Goal: Information Seeking & Learning: Check status

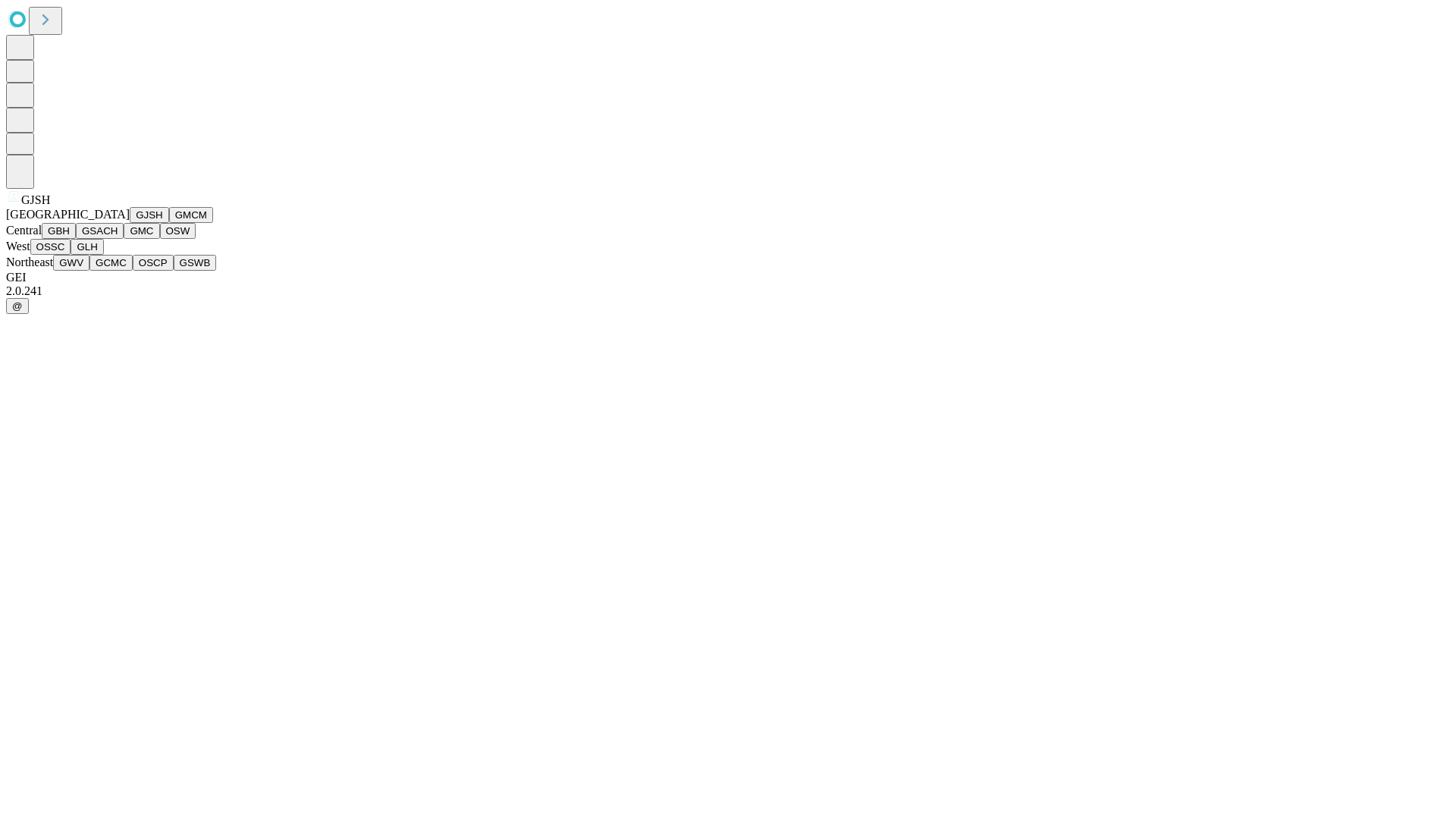
click at [130, 223] on button "GJSH" at bounding box center [149, 215] width 40 height 16
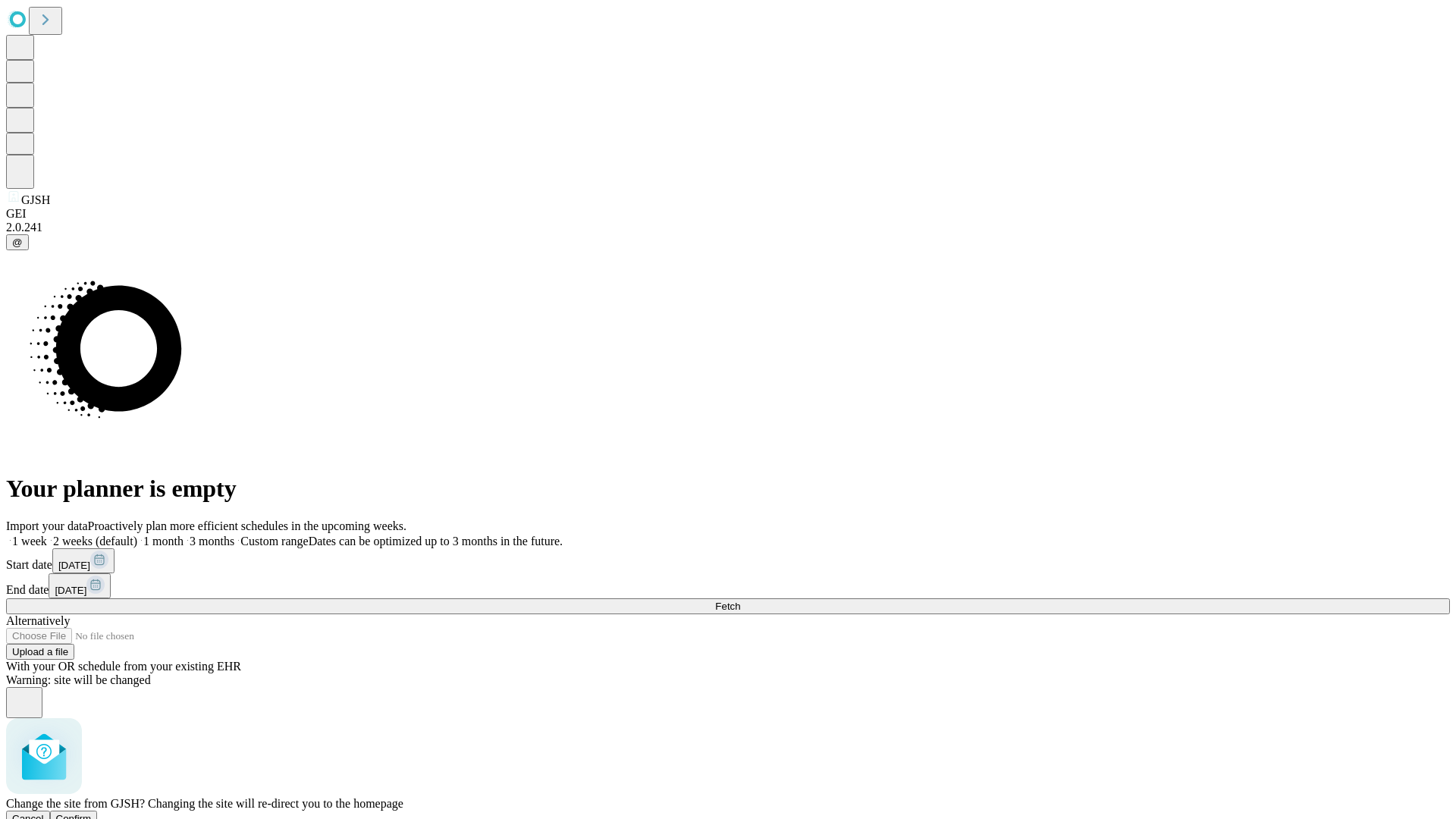
click at [91, 813] on span "Confirm" at bounding box center [74, 818] width 36 height 11
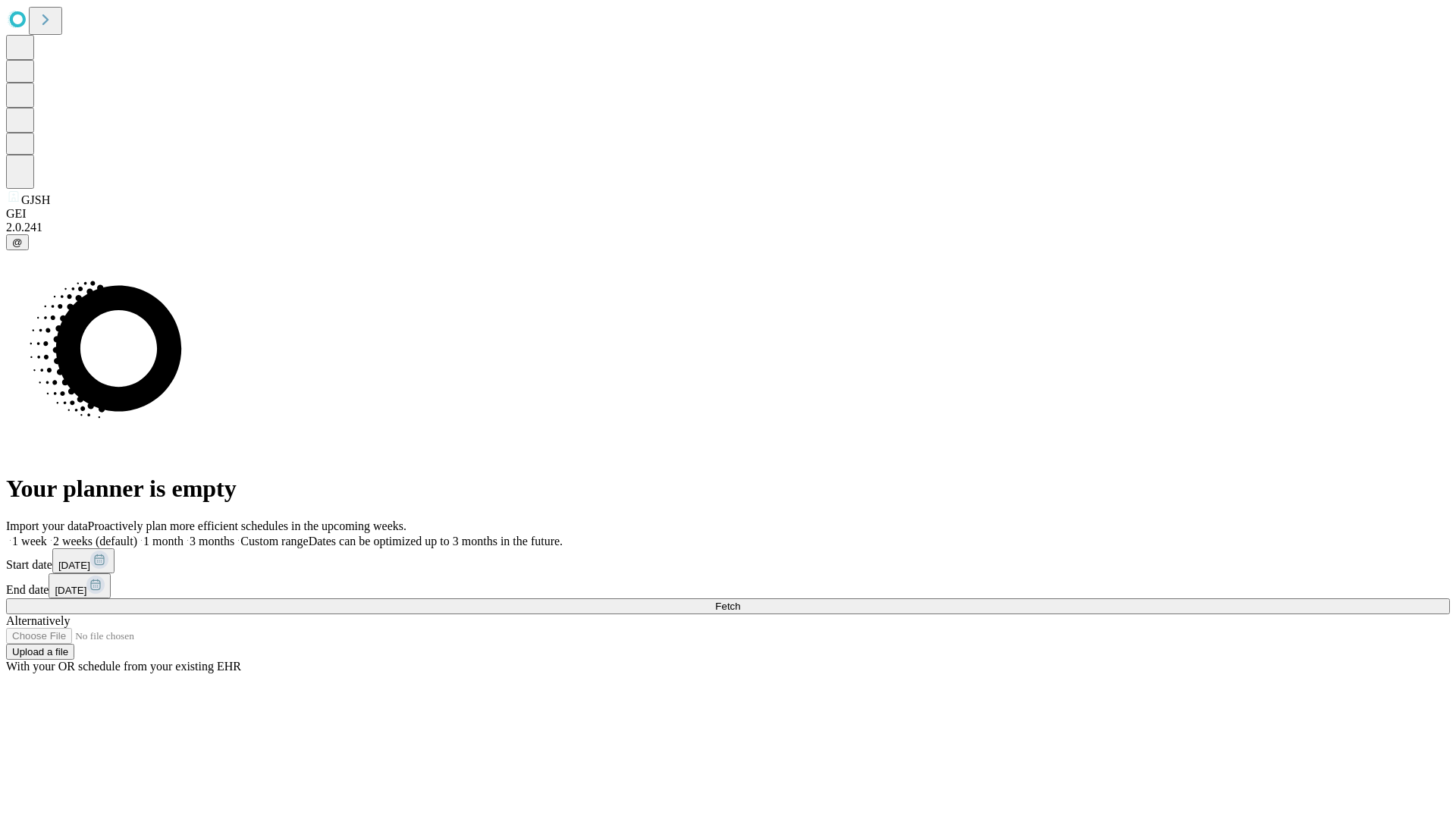
click at [138, 534] on label "2 weeks (default)" at bounding box center [91, 541] width 90 height 13
click at [740, 600] on span "Fetch" at bounding box center [727, 606] width 25 height 11
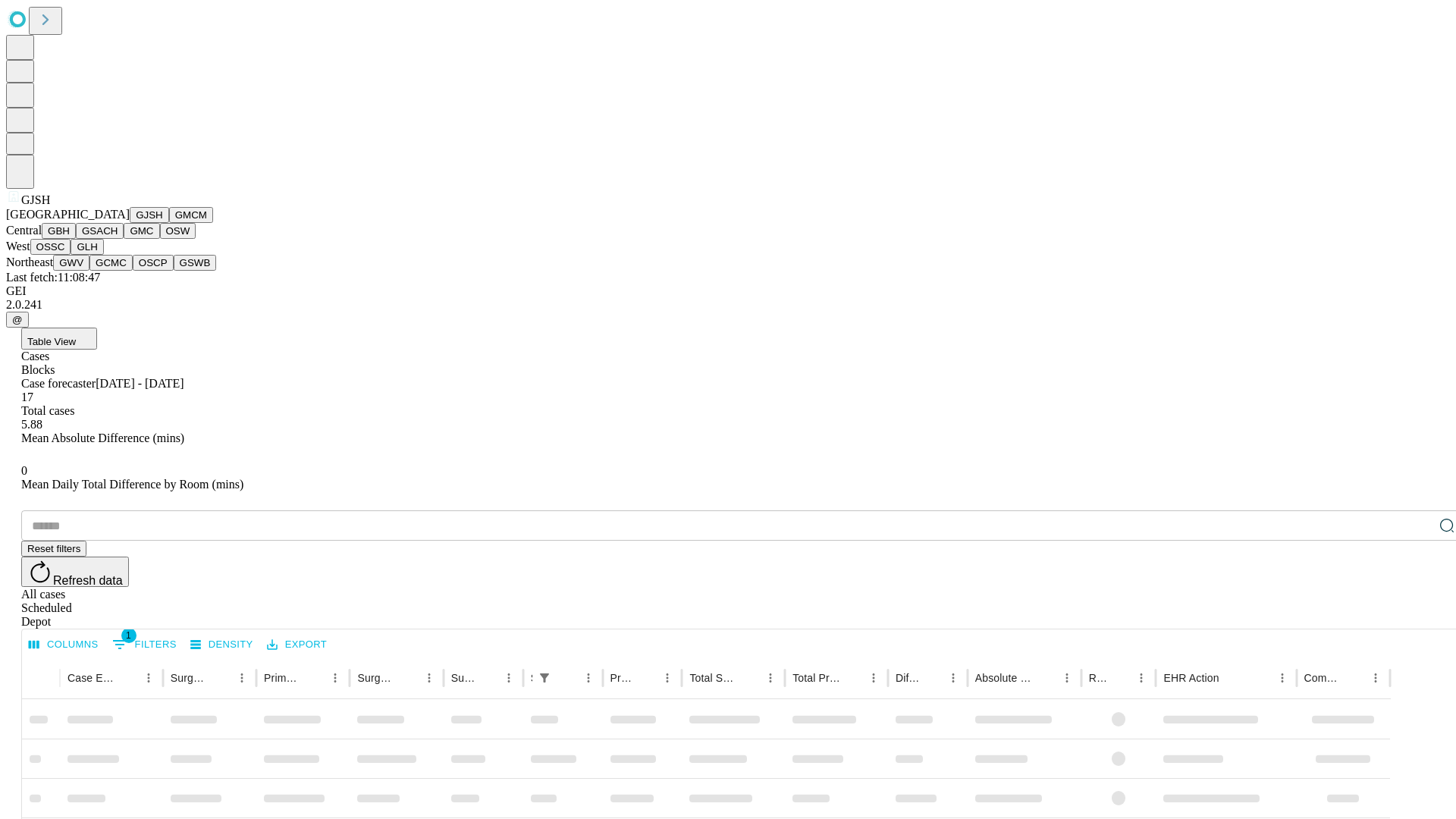
click at [169, 223] on button "GMCM" at bounding box center [191, 215] width 44 height 16
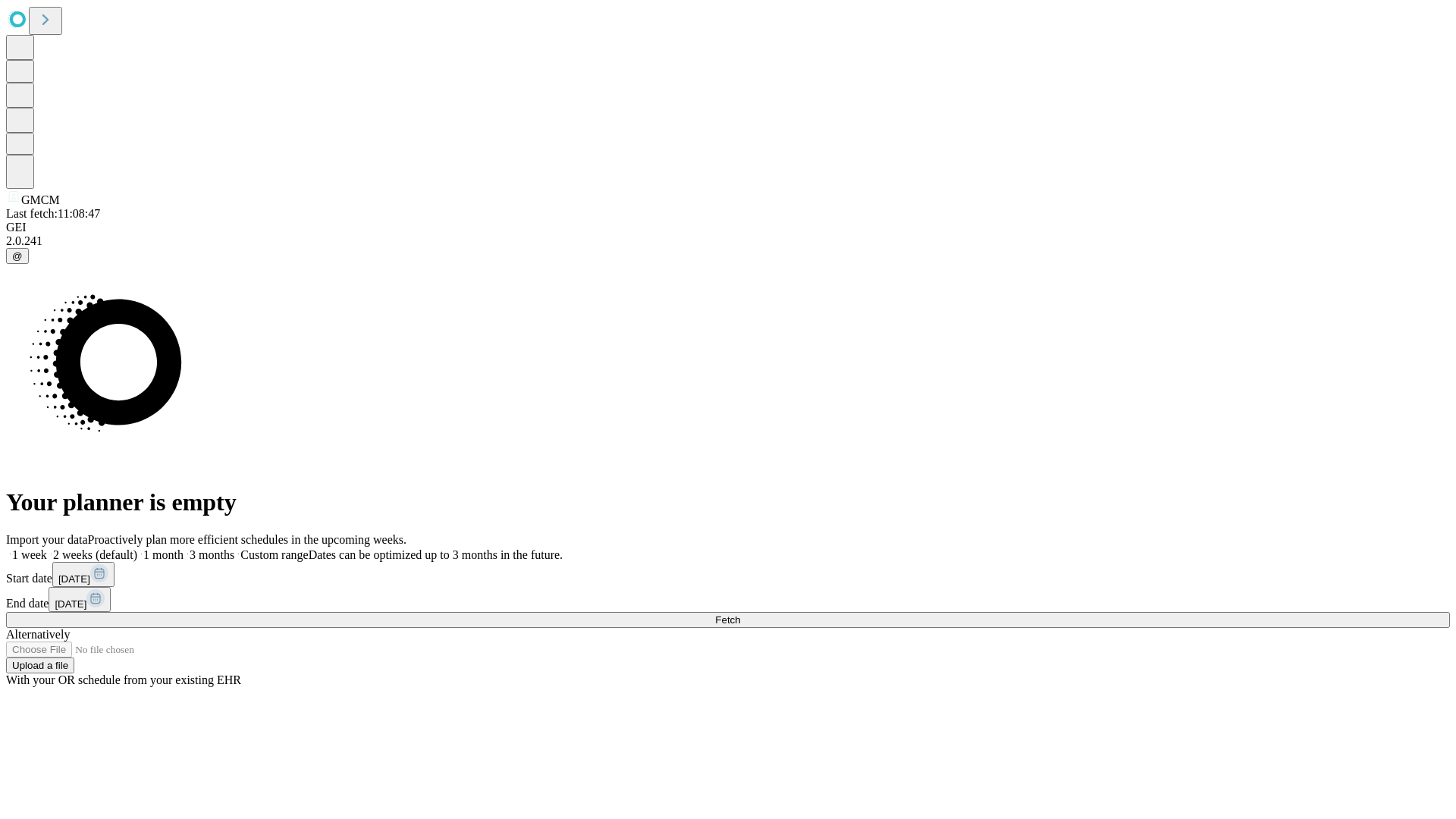
click at [138, 549] on label "2 weeks (default)" at bounding box center [91, 555] width 90 height 13
click at [740, 615] on span "Fetch" at bounding box center [727, 620] width 25 height 11
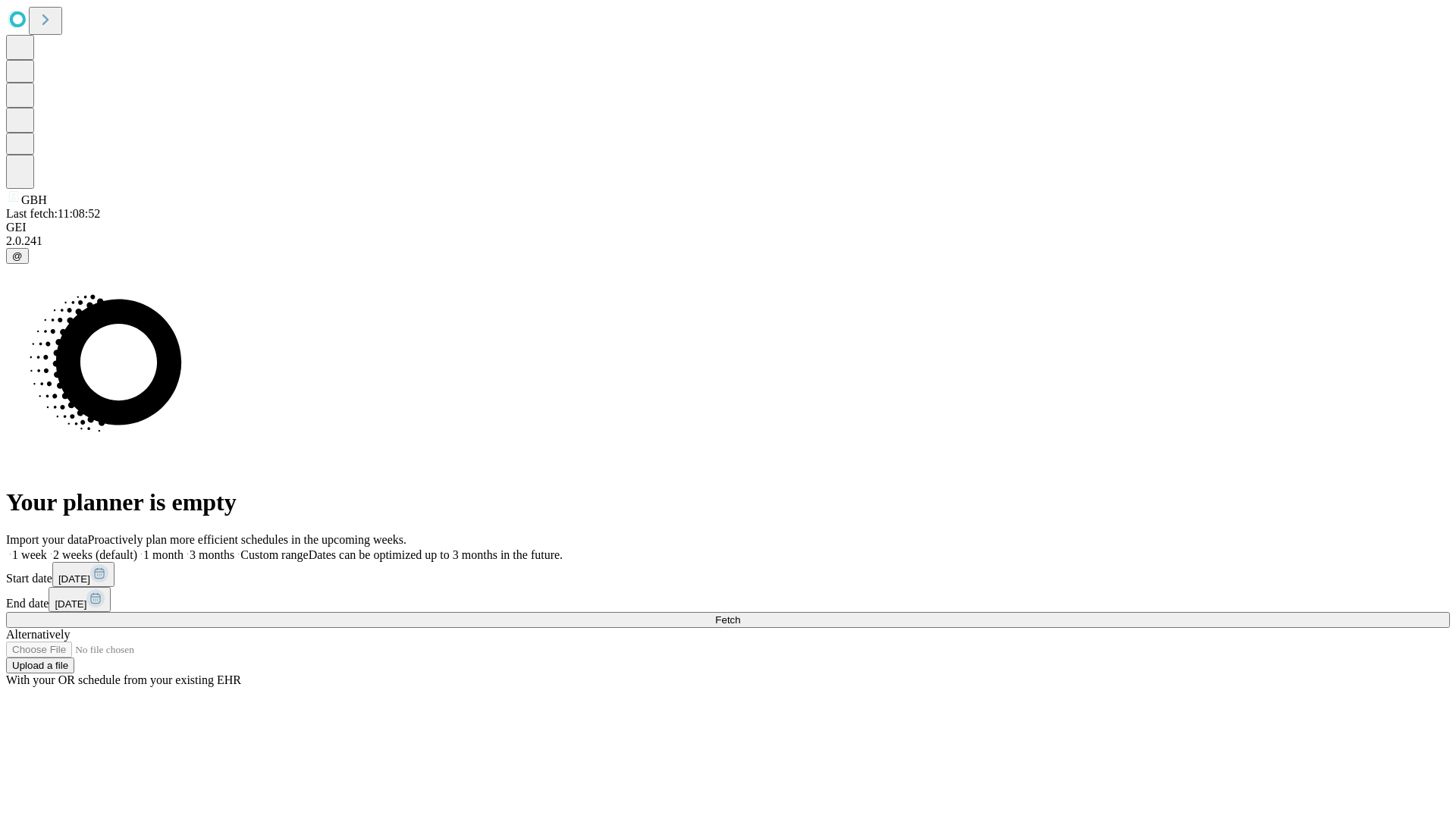
click at [138, 549] on label "2 weeks (default)" at bounding box center [91, 555] width 90 height 13
click at [740, 615] on span "Fetch" at bounding box center [727, 620] width 25 height 11
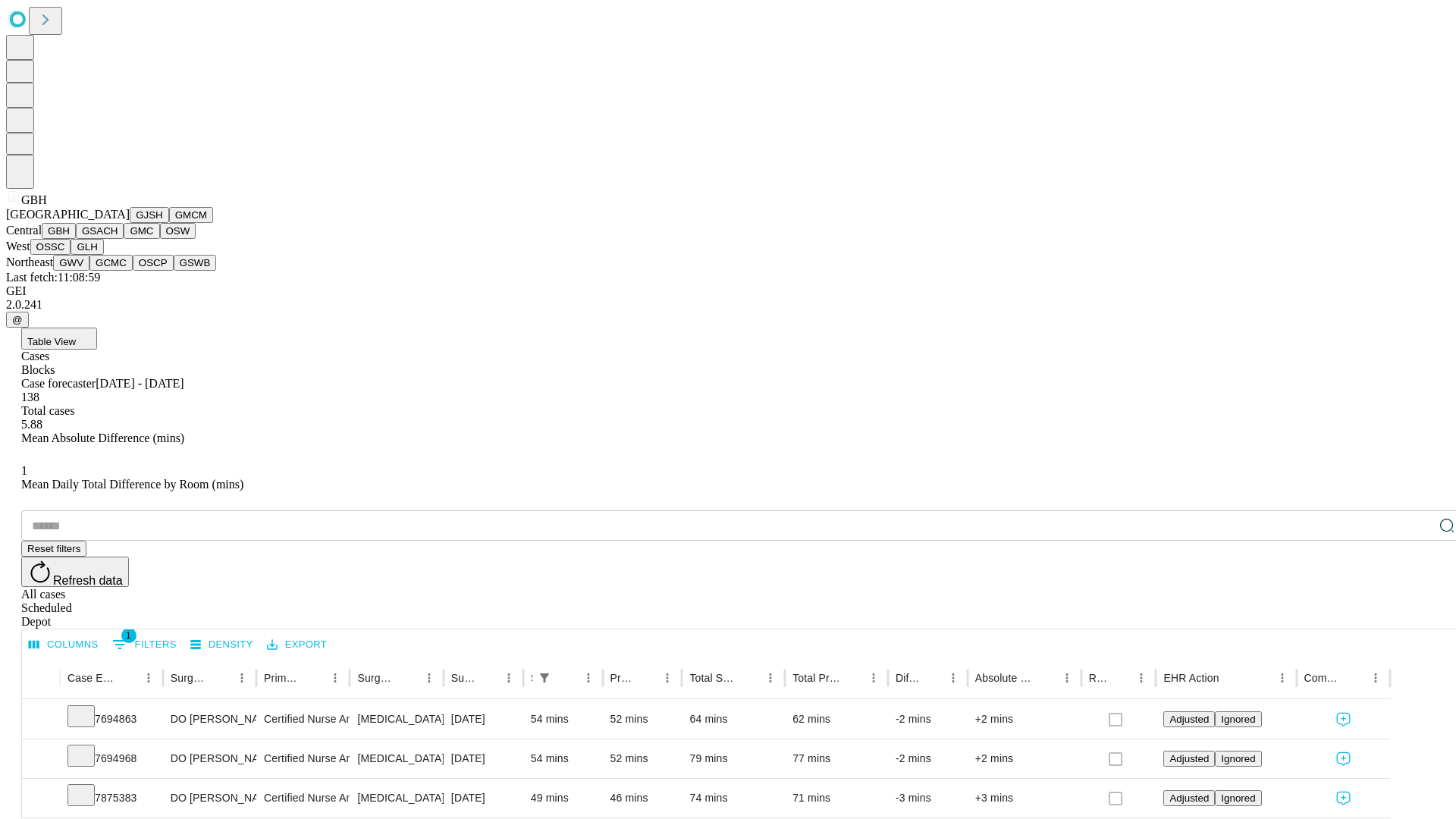
click at [118, 239] on button "GSACH" at bounding box center [99, 231] width 48 height 16
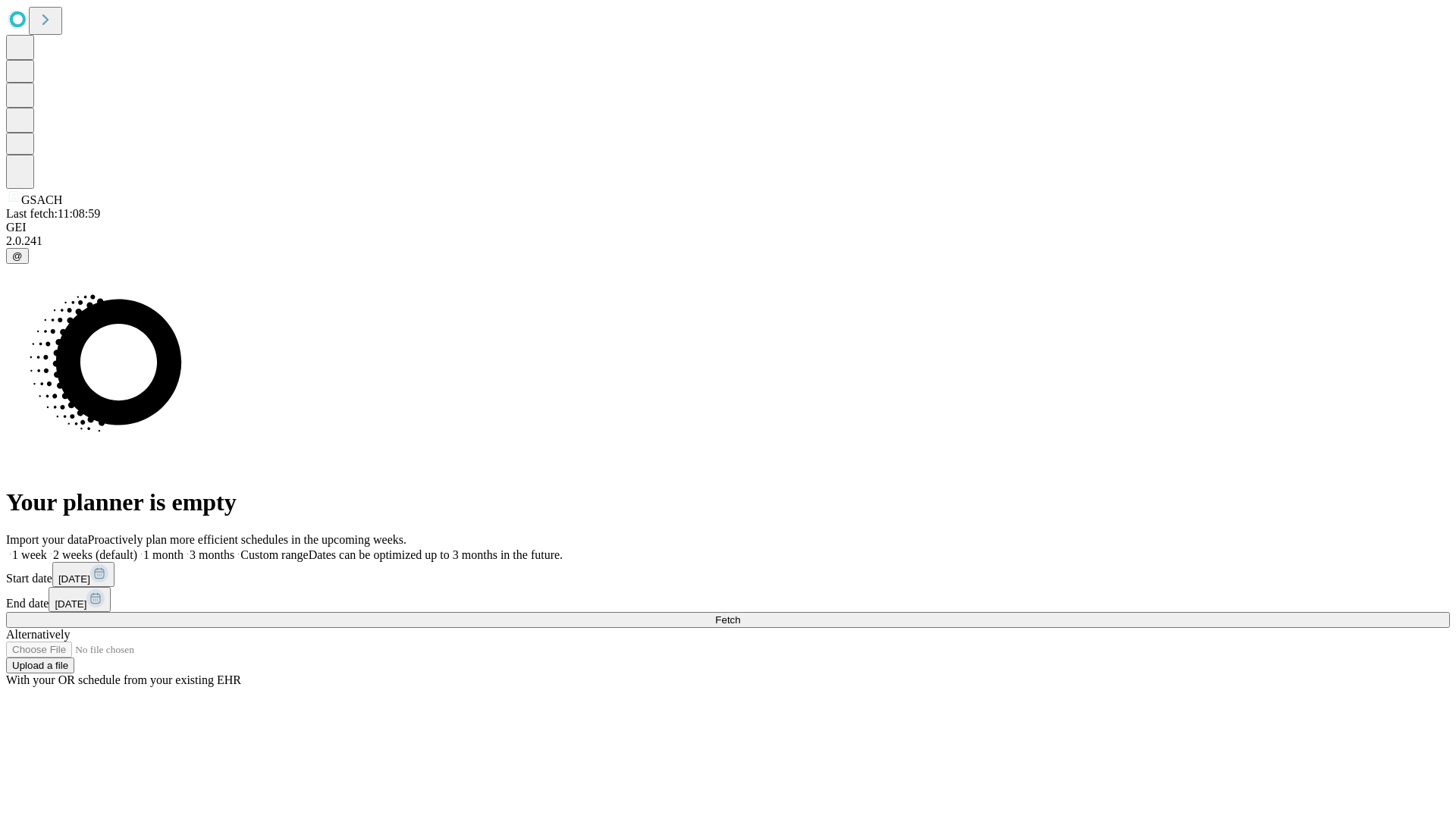
click at [138, 549] on label "2 weeks (default)" at bounding box center [91, 555] width 90 height 13
click at [740, 615] on span "Fetch" at bounding box center [727, 620] width 25 height 11
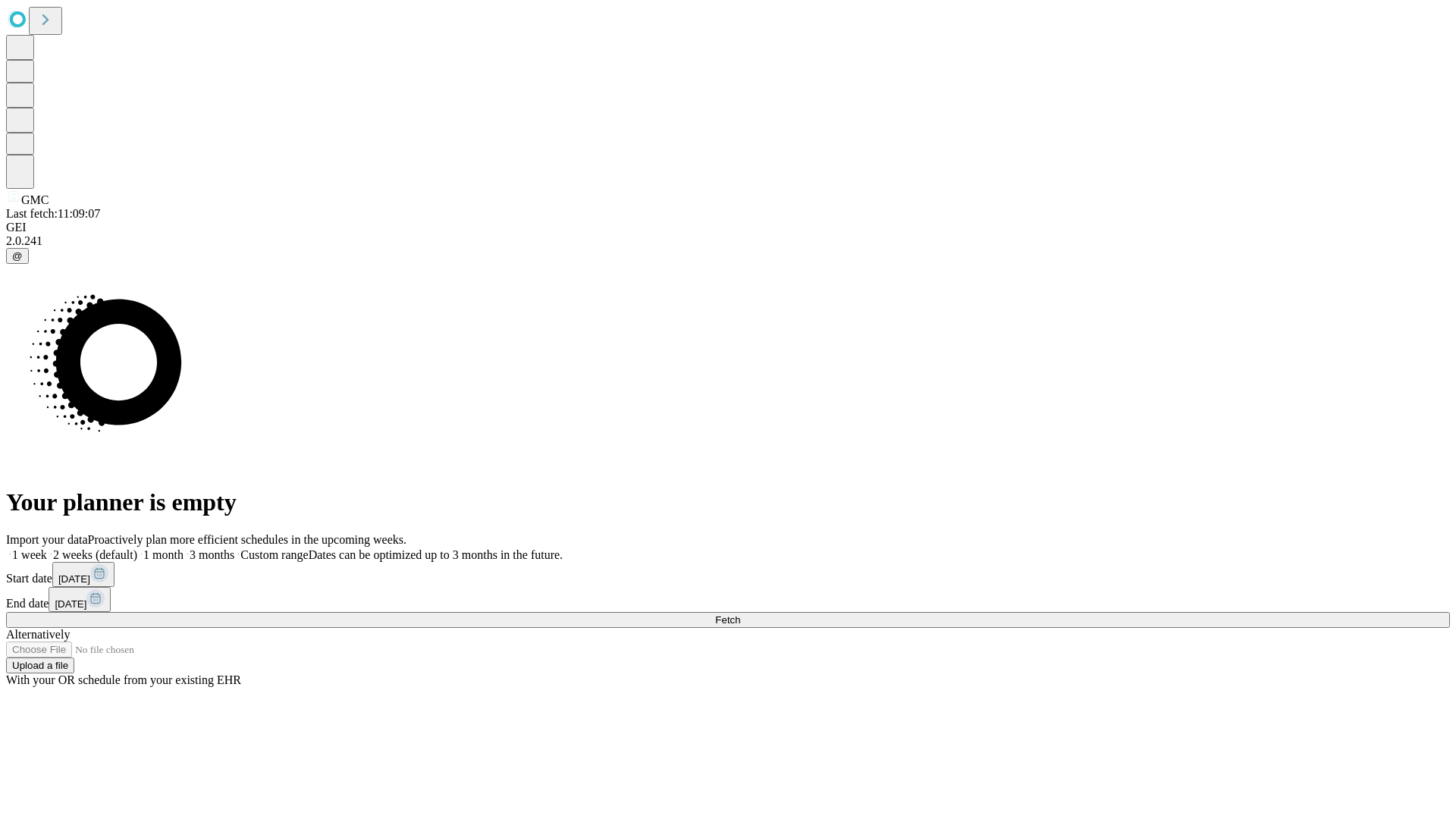
click at [138, 549] on label "2 weeks (default)" at bounding box center [91, 555] width 90 height 13
click at [740, 615] on span "Fetch" at bounding box center [727, 620] width 25 height 11
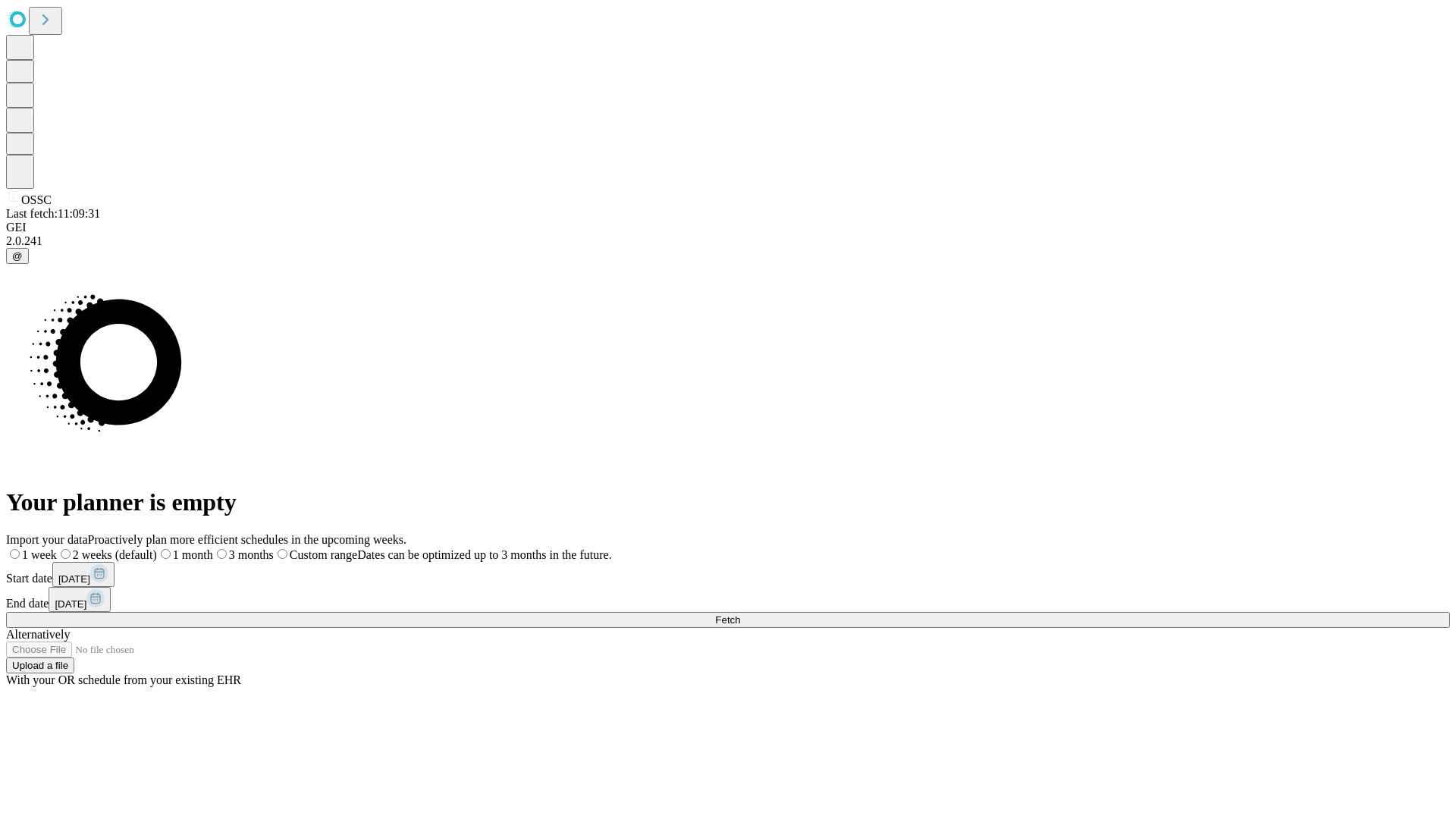
click at [157, 549] on label "2 weeks (default)" at bounding box center [107, 555] width 100 height 13
click at [740, 615] on span "Fetch" at bounding box center [727, 620] width 25 height 11
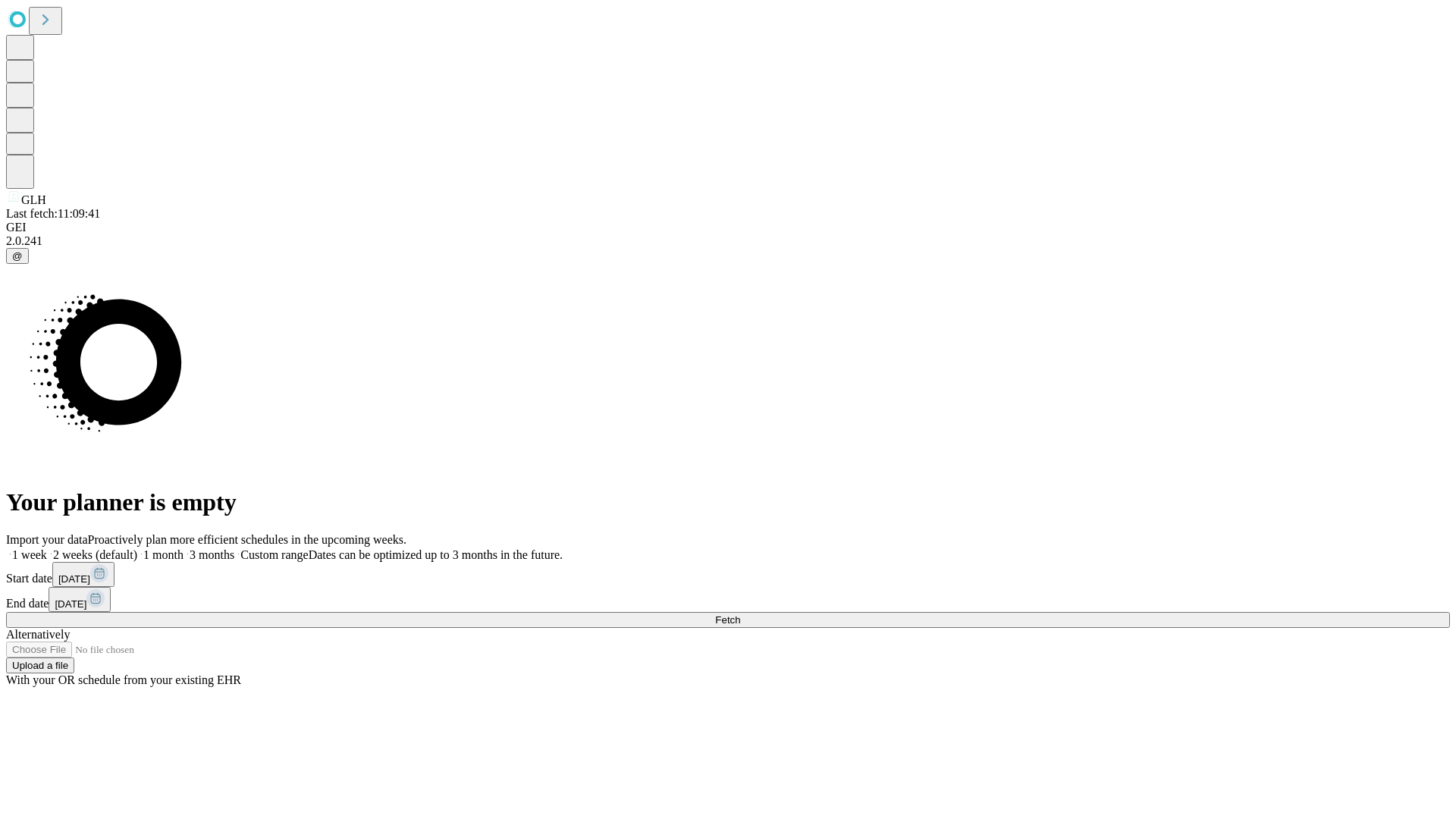
click at [138, 549] on label "2 weeks (default)" at bounding box center [91, 555] width 90 height 13
click at [740, 615] on span "Fetch" at bounding box center [727, 620] width 25 height 11
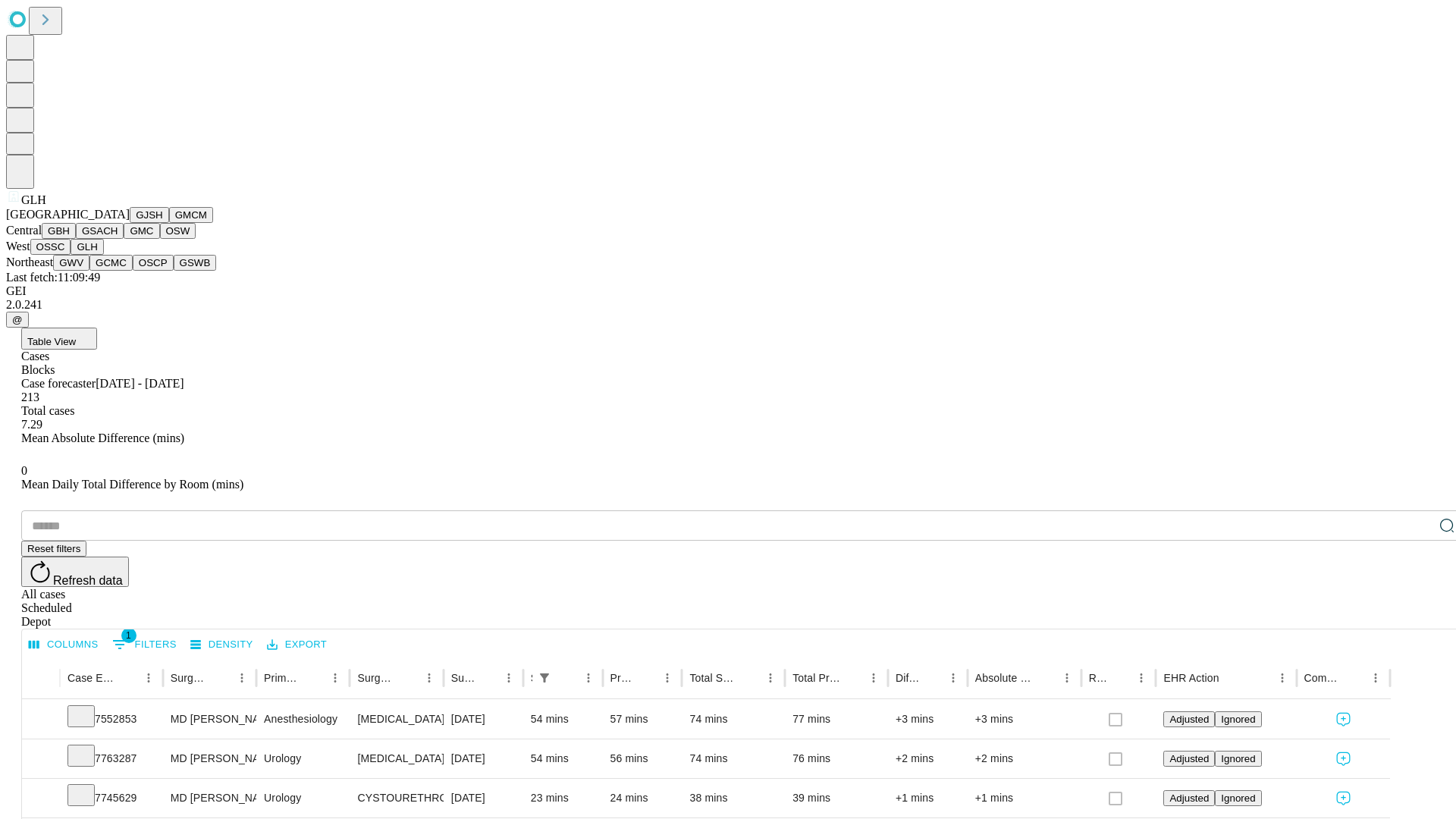
click at [90, 270] on button "GWV" at bounding box center [72, 262] width 37 height 16
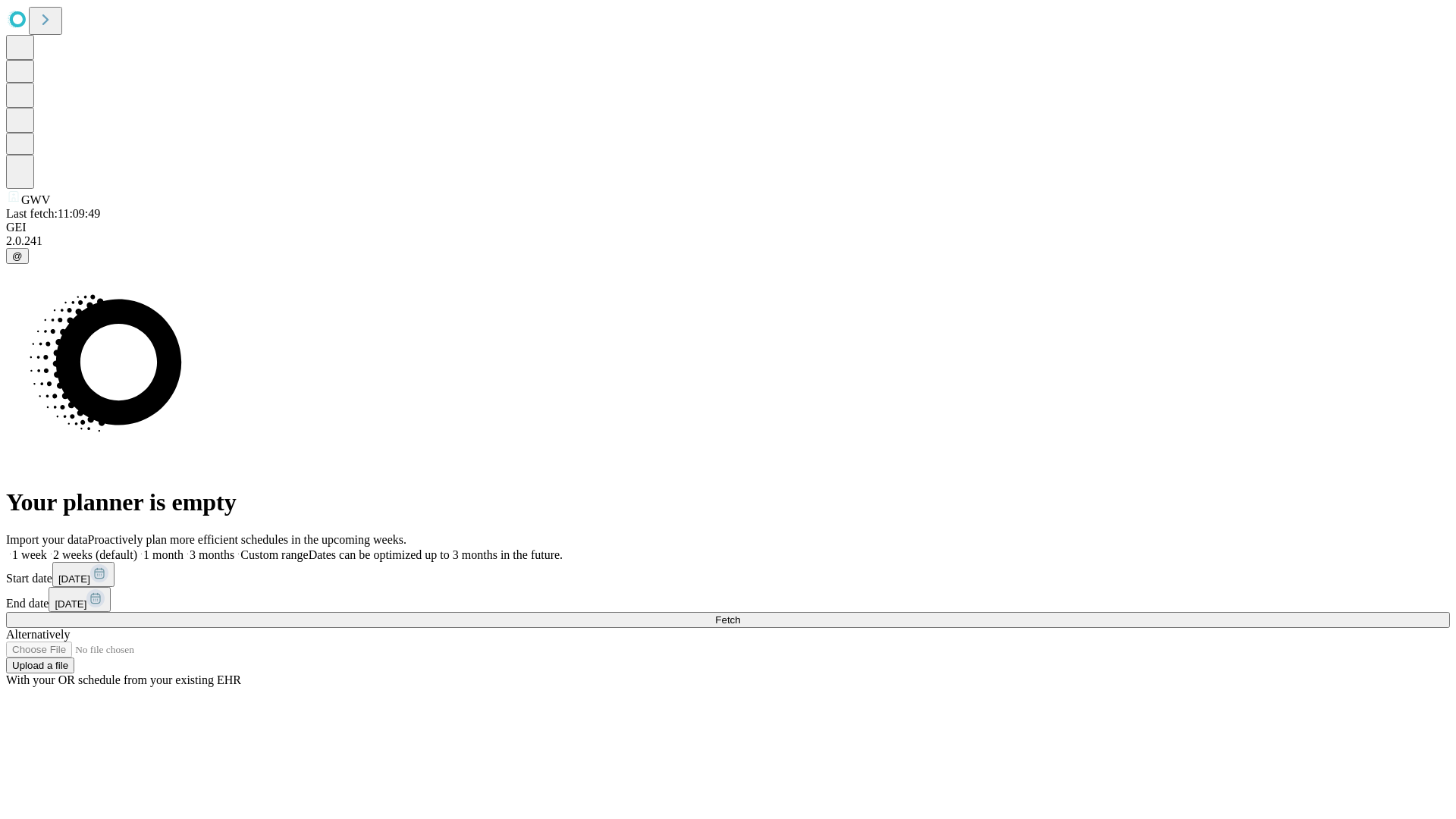
click at [138, 549] on label "2 weeks (default)" at bounding box center [91, 555] width 90 height 13
click at [740, 615] on span "Fetch" at bounding box center [727, 620] width 25 height 11
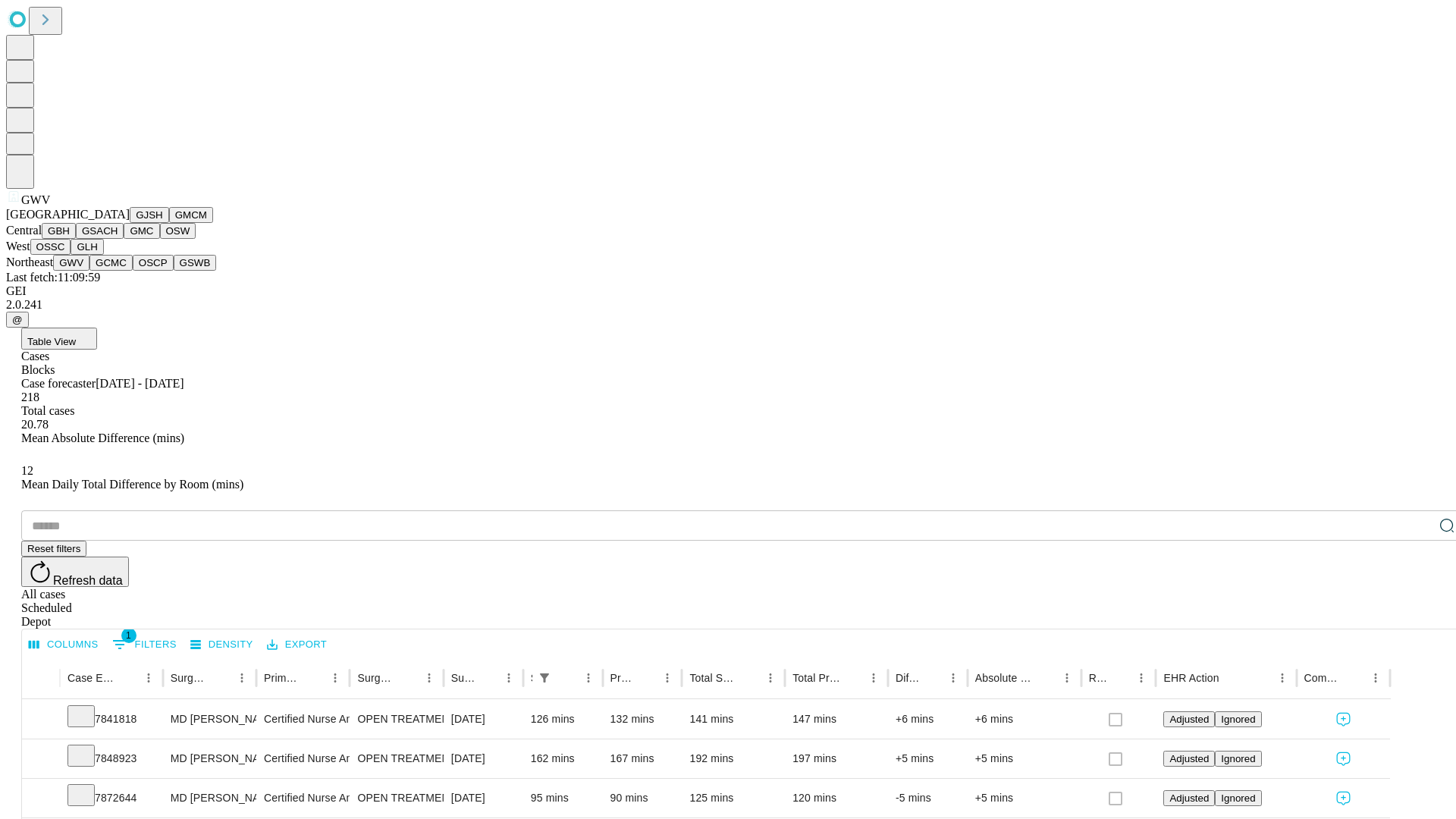
click at [118, 270] on button "GCMC" at bounding box center [111, 262] width 43 height 16
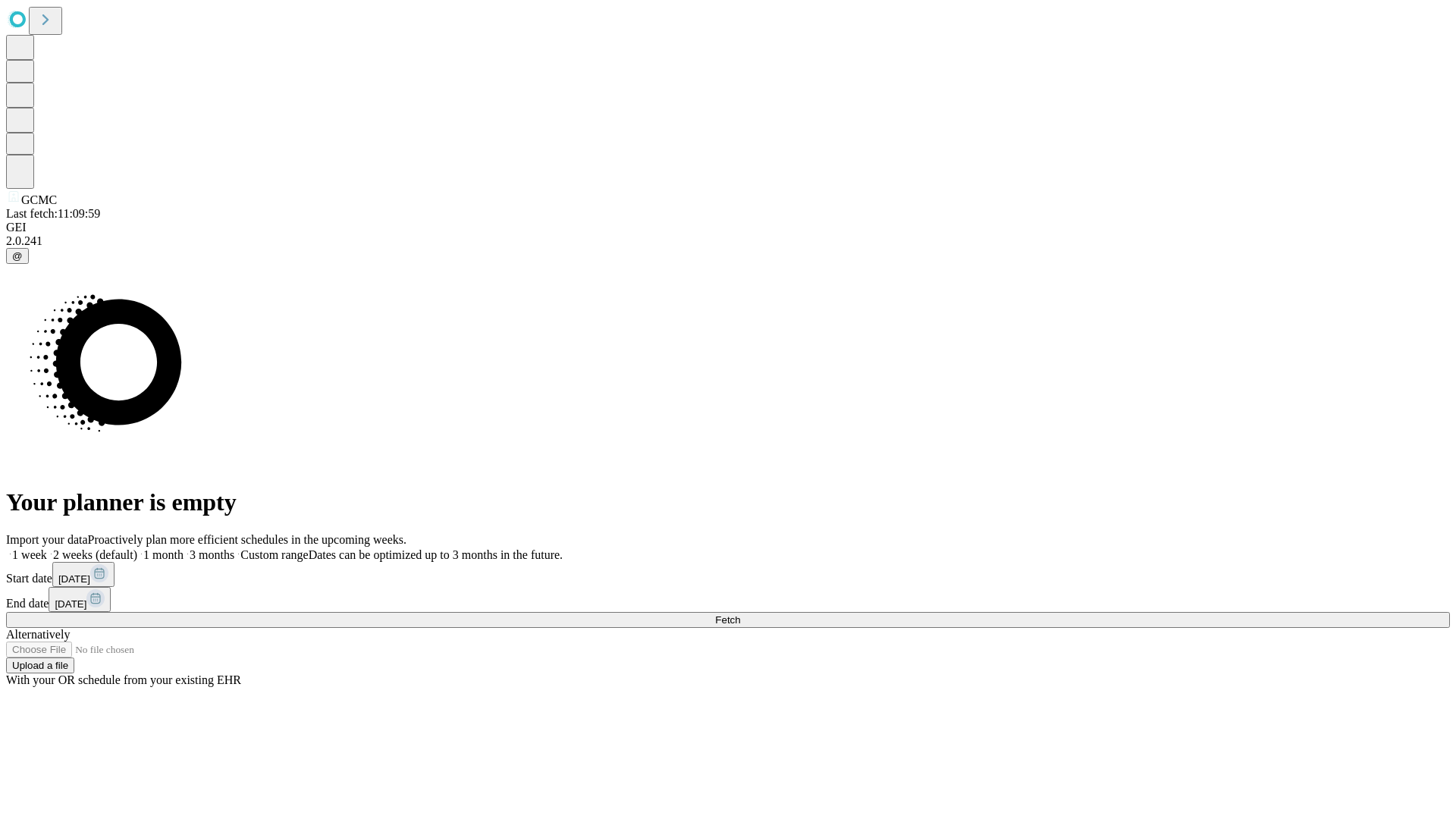
click at [138, 549] on label "2 weeks (default)" at bounding box center [91, 555] width 90 height 13
click at [740, 615] on span "Fetch" at bounding box center [727, 620] width 25 height 11
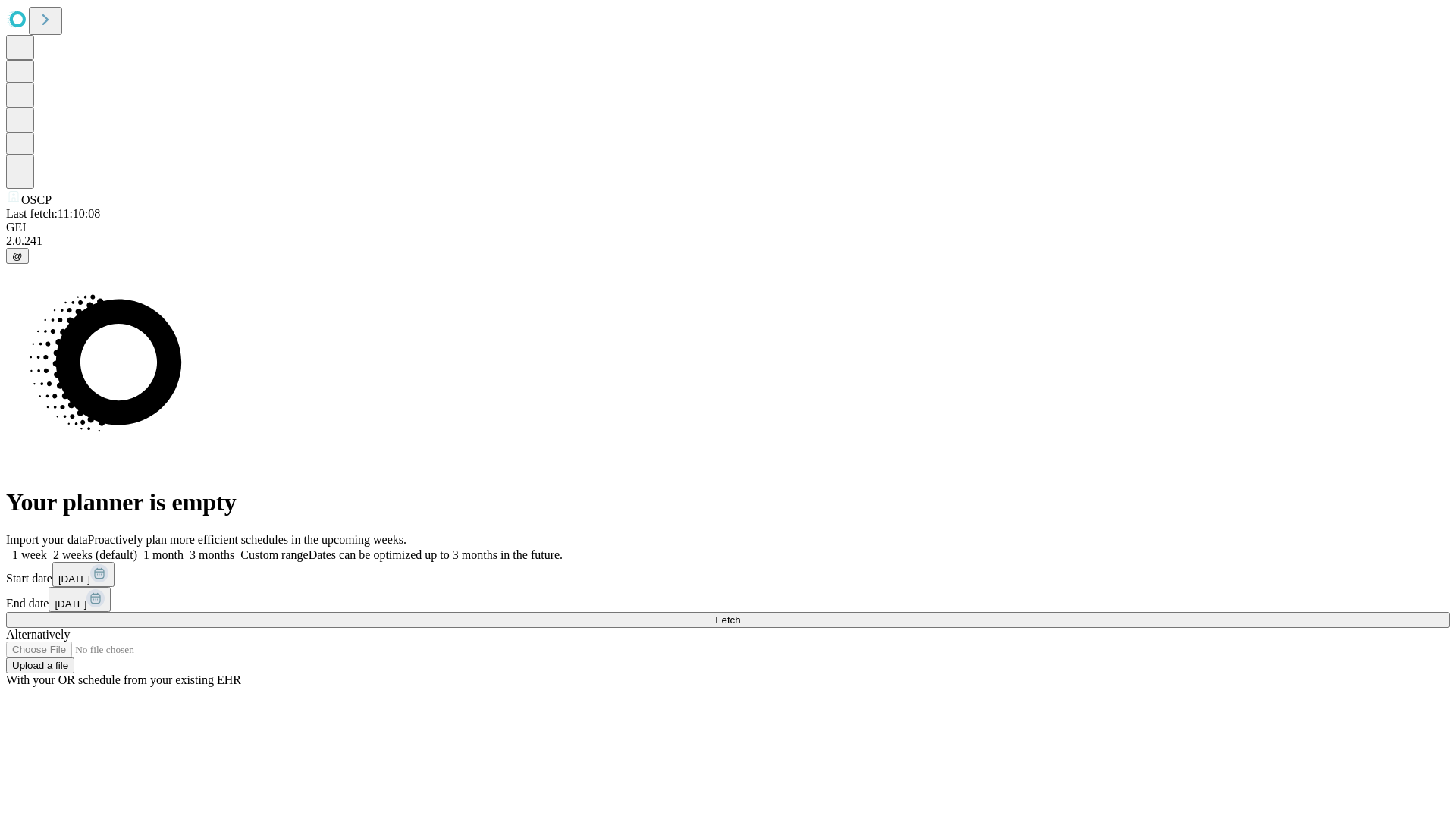
click at [138, 549] on label "2 weeks (default)" at bounding box center [91, 555] width 90 height 13
click at [740, 615] on span "Fetch" at bounding box center [727, 620] width 25 height 11
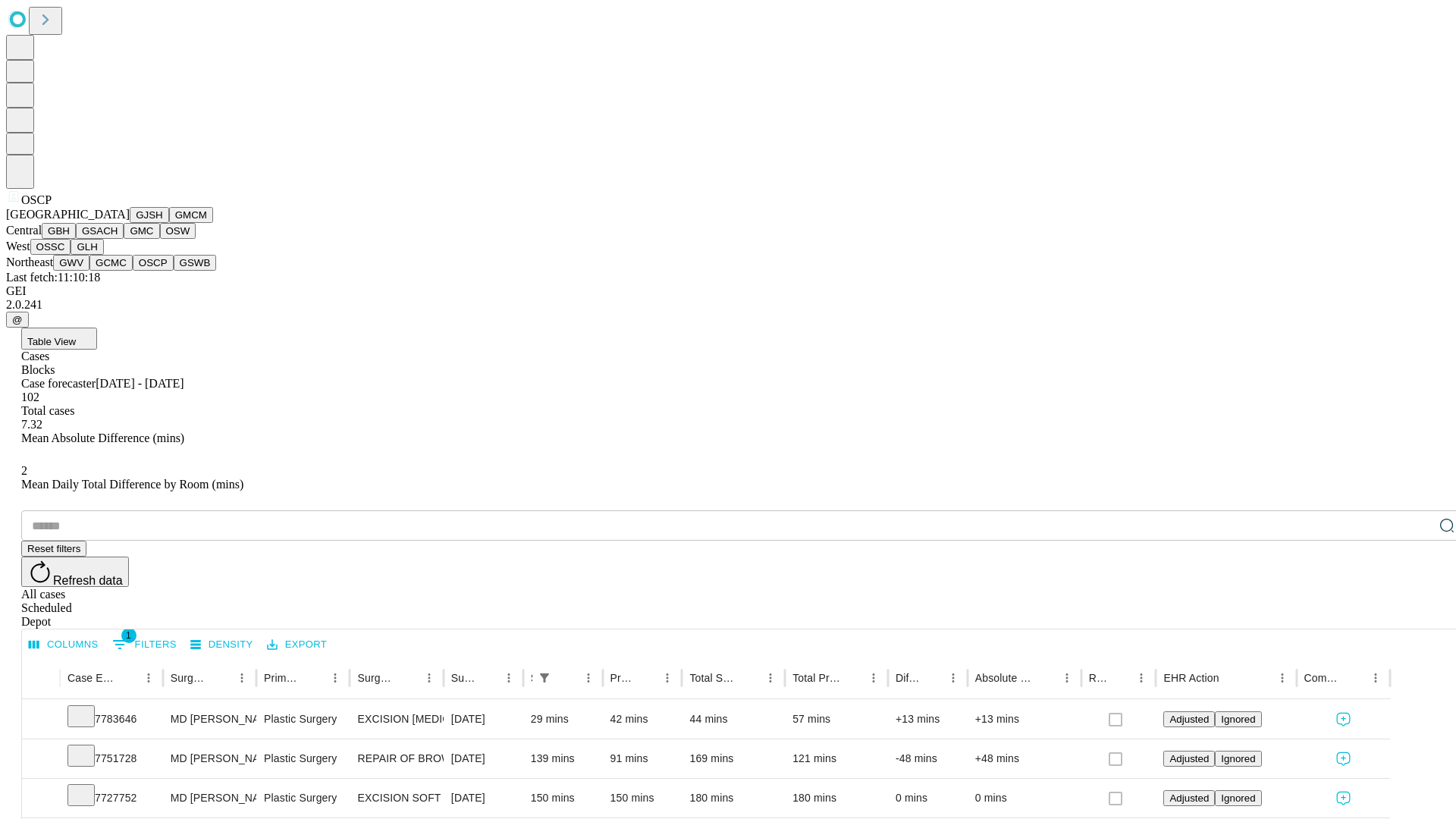
click at [173, 270] on button "GSWB" at bounding box center [195, 262] width 43 height 16
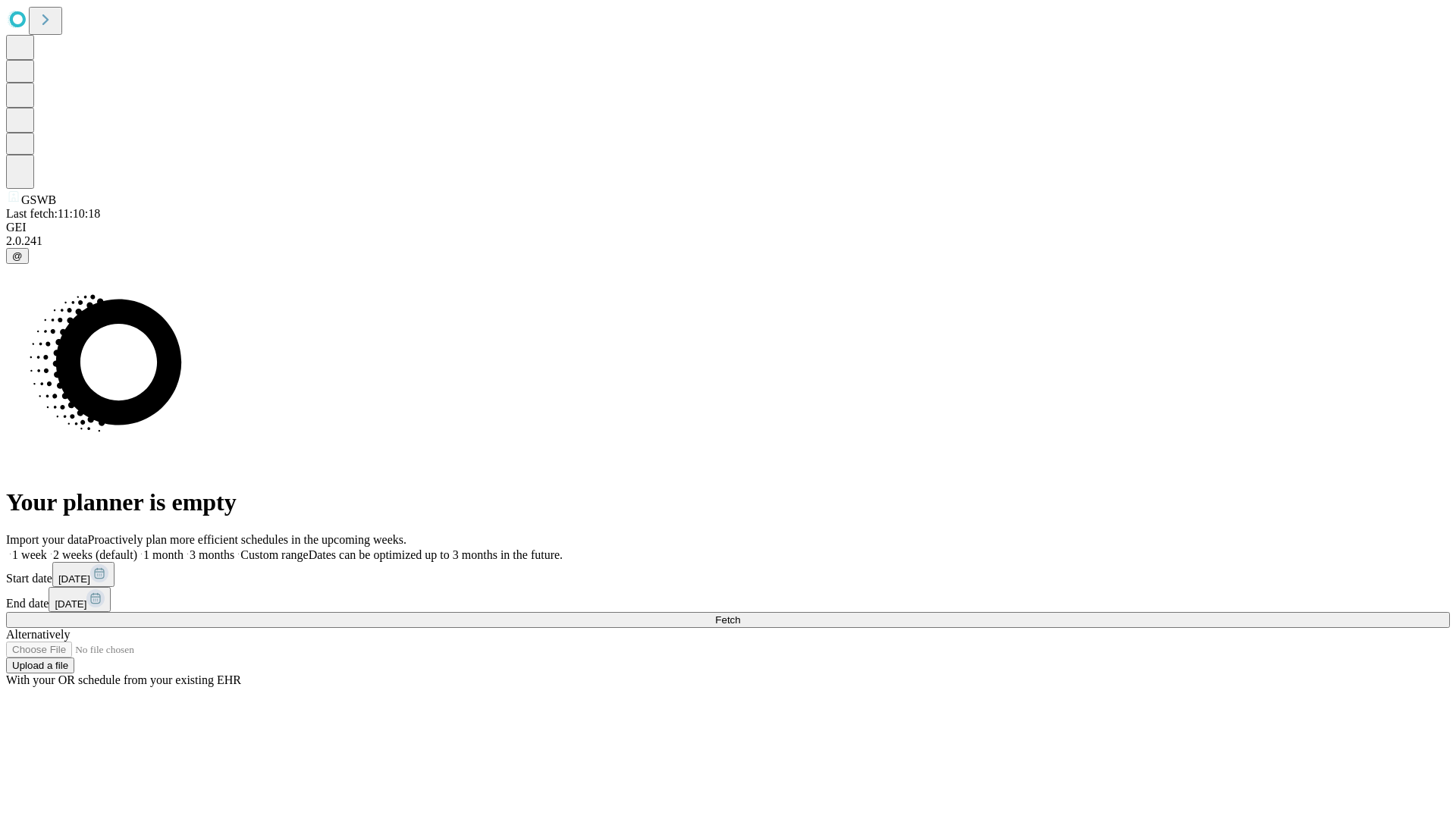
click at [138, 549] on label "2 weeks (default)" at bounding box center [91, 555] width 90 height 13
click at [740, 615] on span "Fetch" at bounding box center [727, 620] width 25 height 11
